Goal: Check status

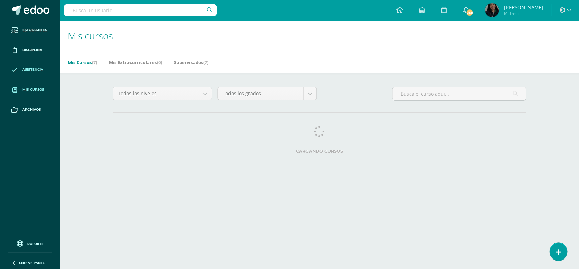
click at [41, 68] on span "Asistencia" at bounding box center [32, 69] width 21 height 5
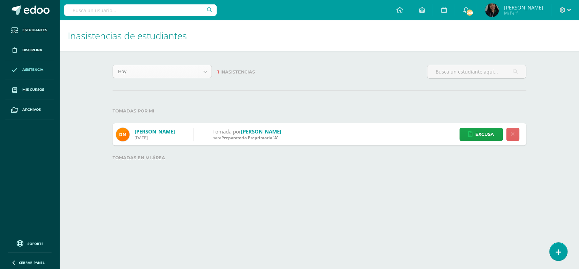
click at [206, 73] on body "Estudiantes Disciplina Asistencia Mis cursos Archivos Soporte Ayuda Reportar un…" at bounding box center [289, 92] width 579 height 184
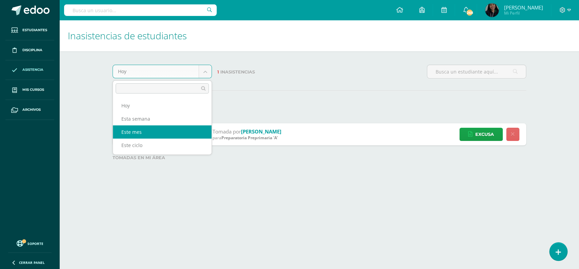
select select "month"
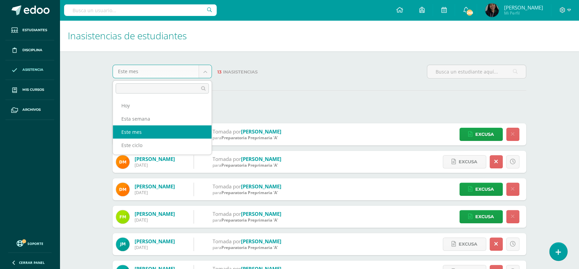
click at [206, 75] on body "Estudiantes Disciplina Asistencia Mis cursos Archivos Soporte Ayuda Reportar un…" at bounding box center [289, 256] width 579 height 513
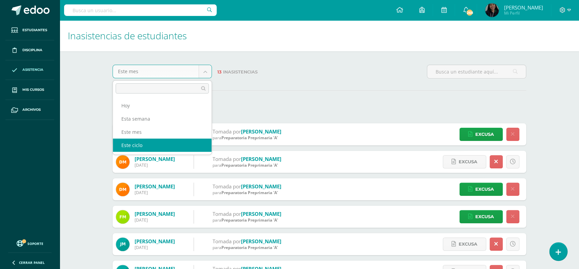
select select "cycle"
